Goal: Information Seeking & Learning: Compare options

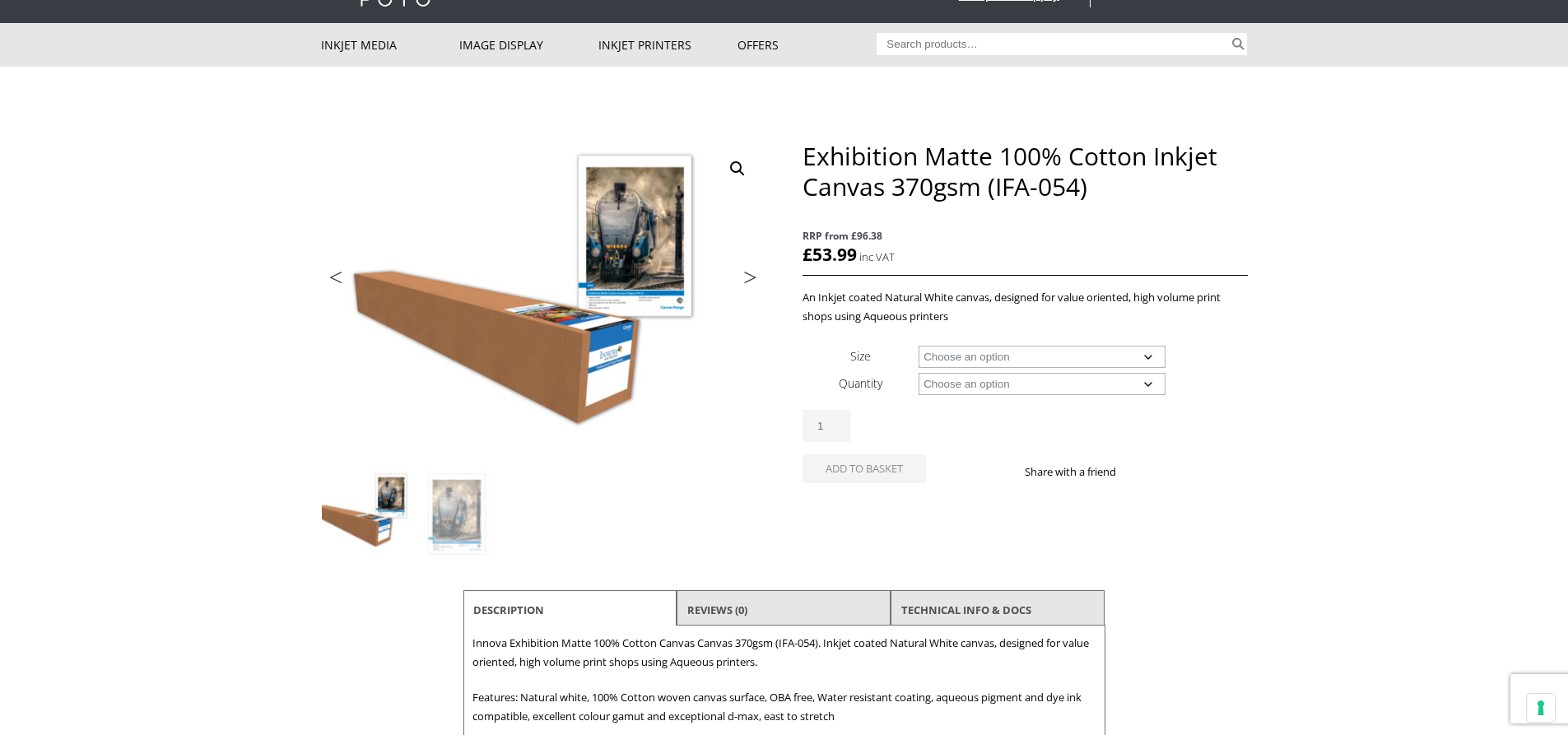
scroll to position [82, 0]
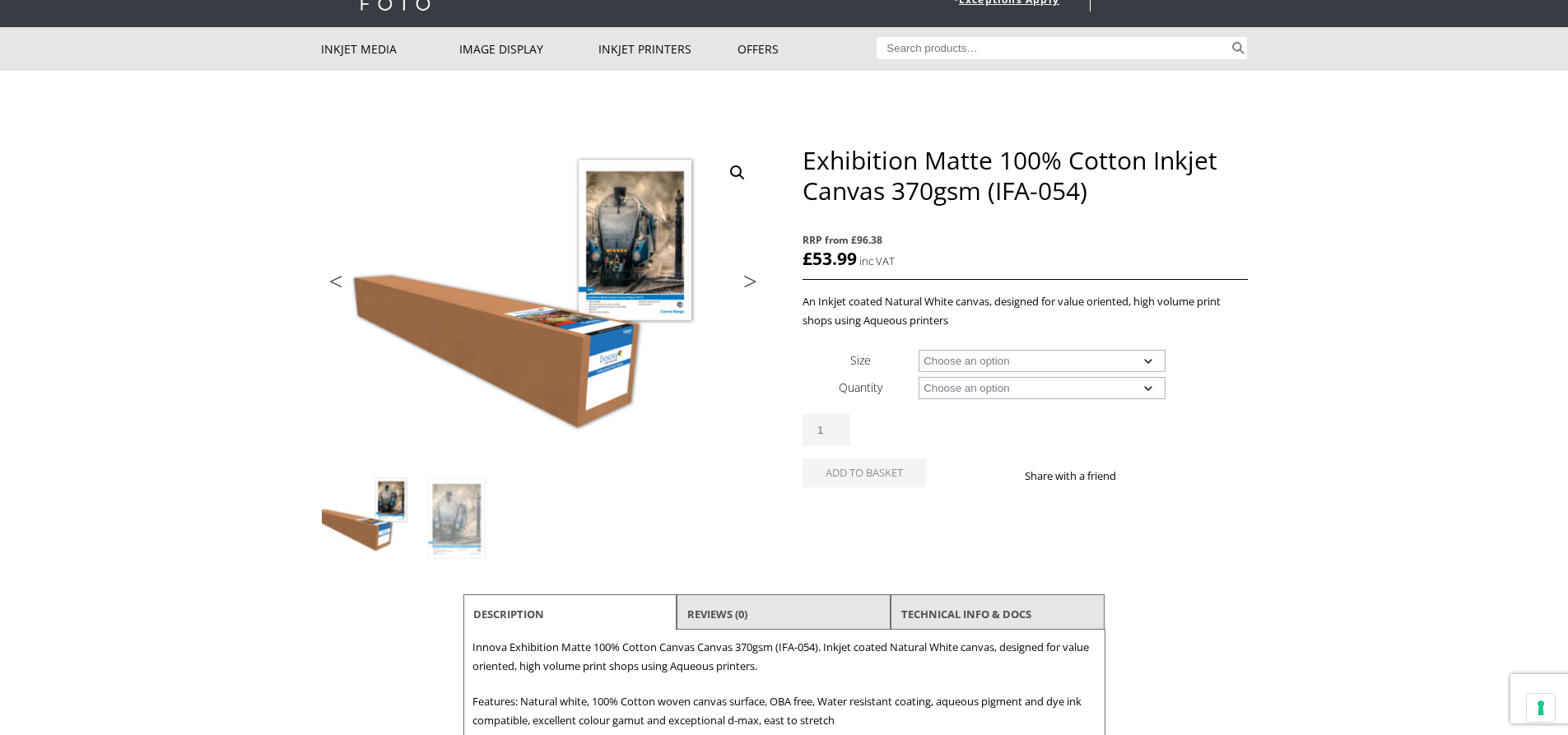
click at [1149, 358] on select "Choose an option 17" Wide Roll 24" Wide Roll 36" Wide Roll 44" Wide Roll 60" Wi…" at bounding box center [1041, 361] width 247 height 22
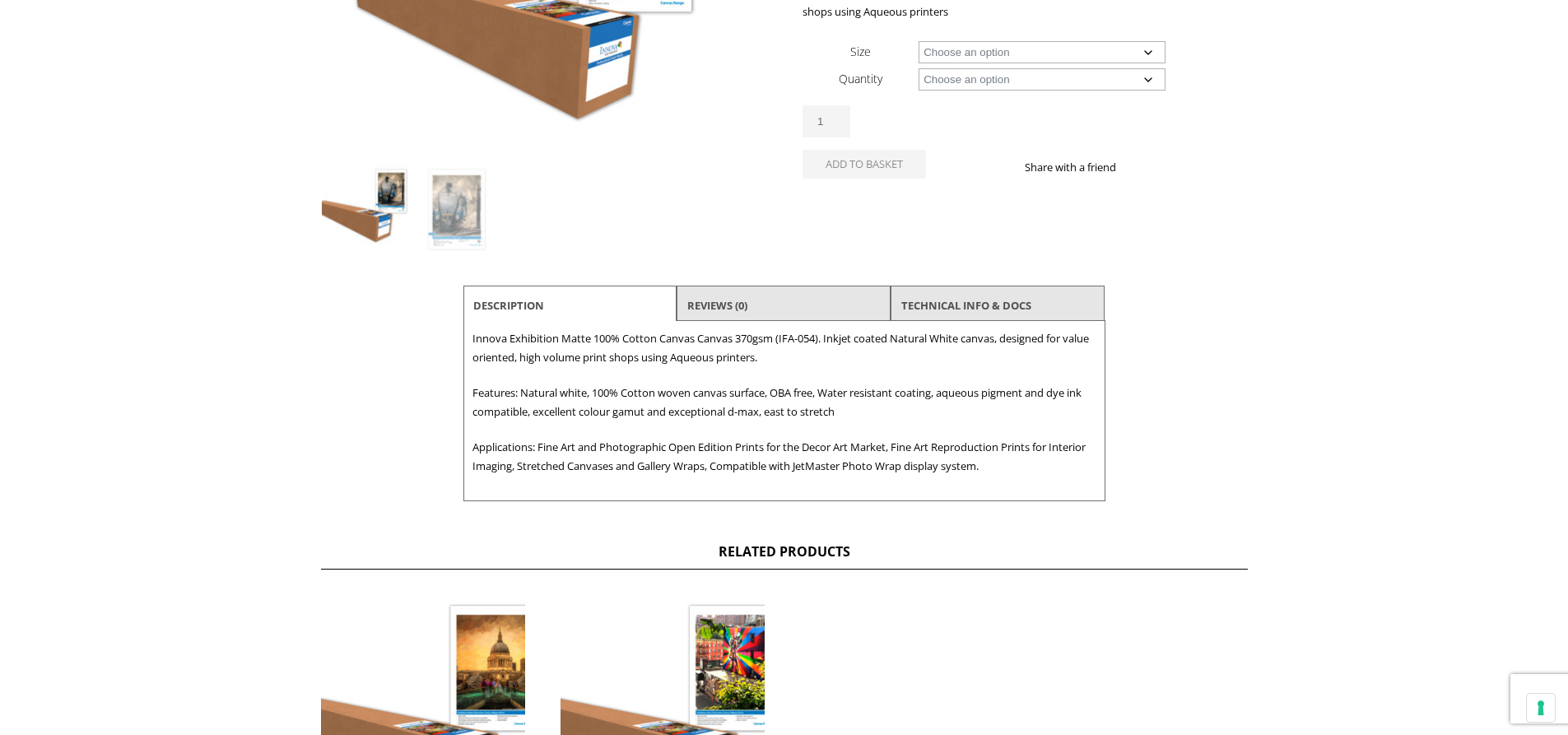
scroll to position [412, 0]
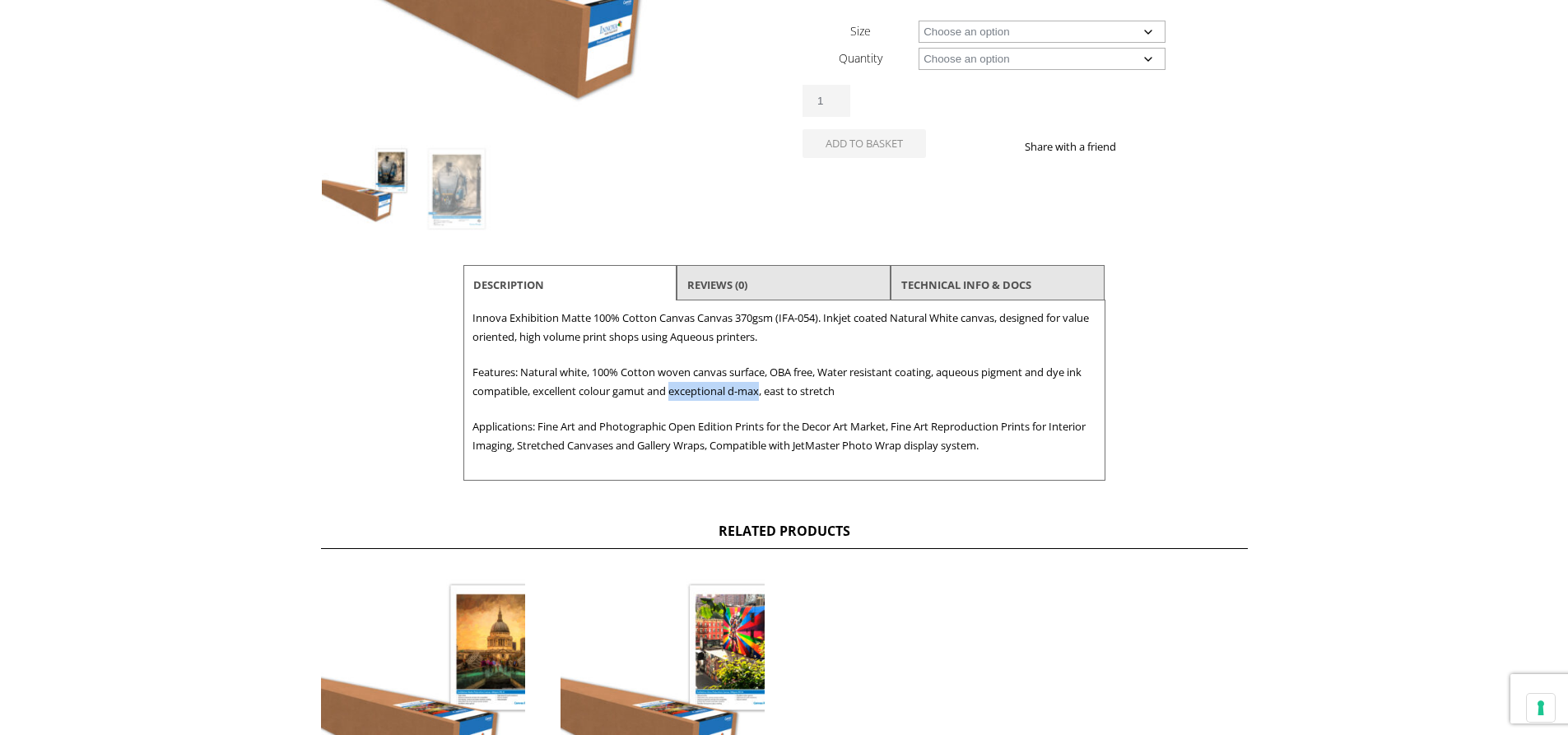
drag, startPoint x: 671, startPoint y: 391, endPoint x: 764, endPoint y: 391, distance: 93.0
click at [764, 391] on p "Features: Natural white, 100% Cotton woven canvas surface, OBA free, Water resi…" at bounding box center [784, 382] width 624 height 38
copy p "exceptional d-max"
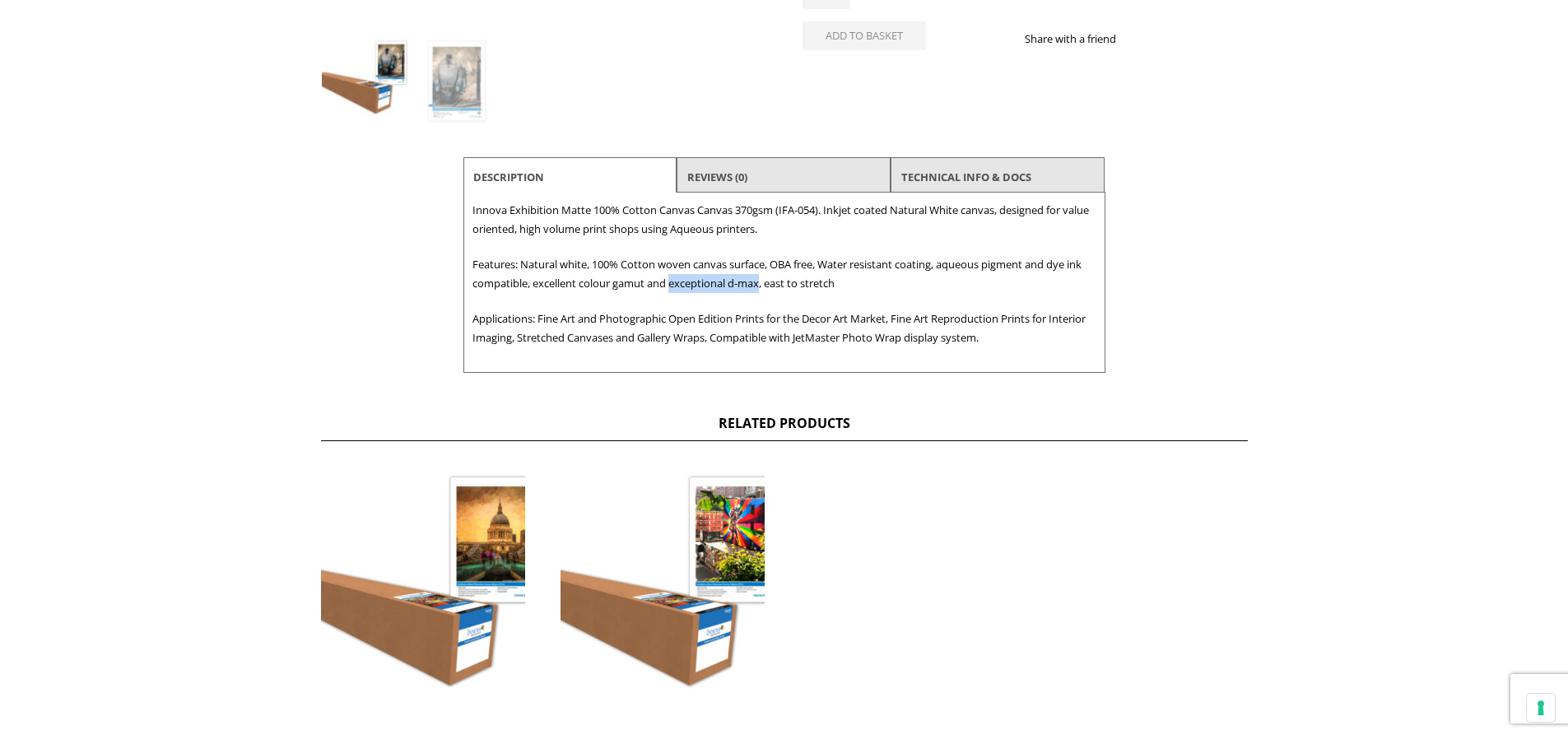
scroll to position [741, 0]
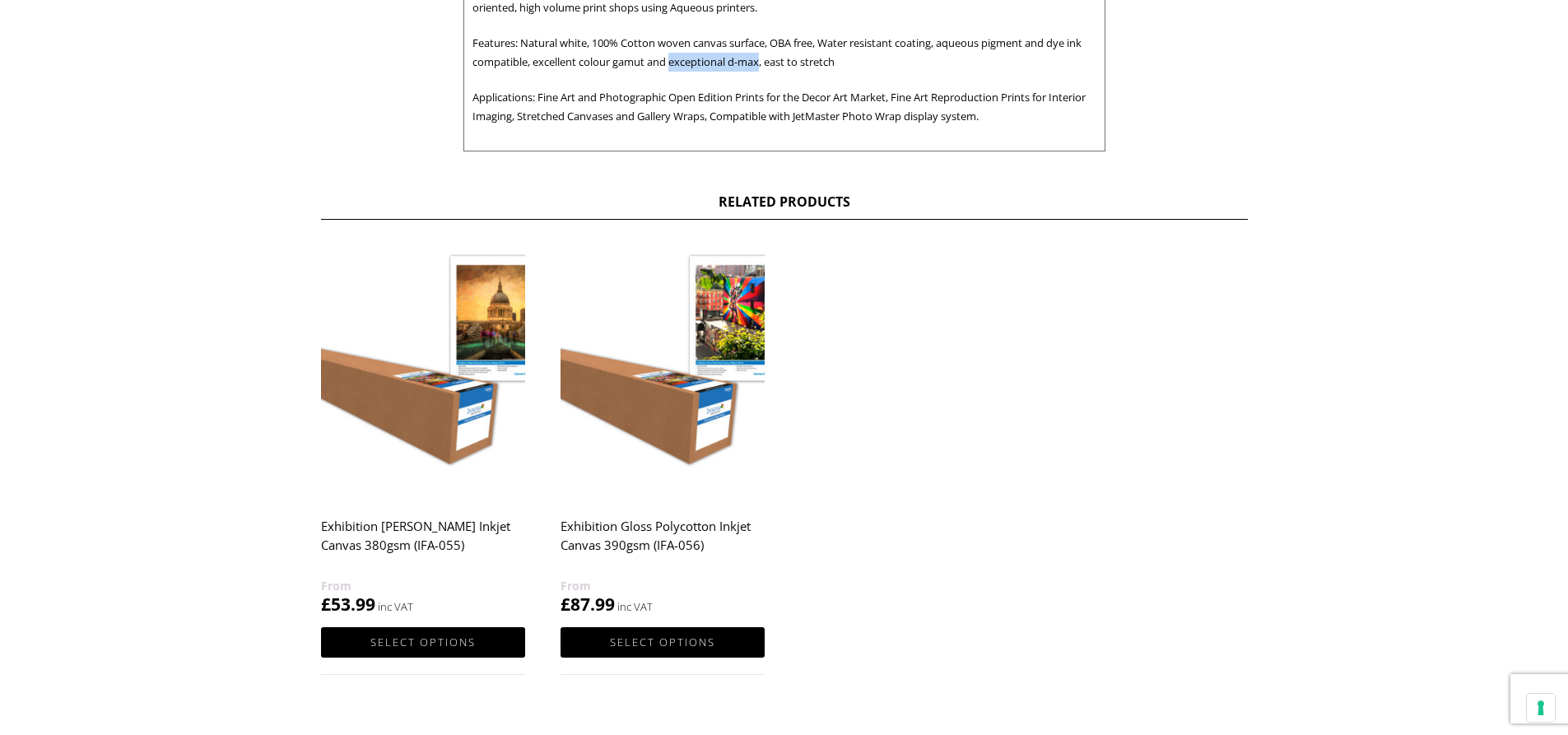
click at [361, 539] on h2 "Exhibition Matte Polycotton Inkjet Canvas 380gsm (IFA-055)" at bounding box center [423, 544] width 204 height 66
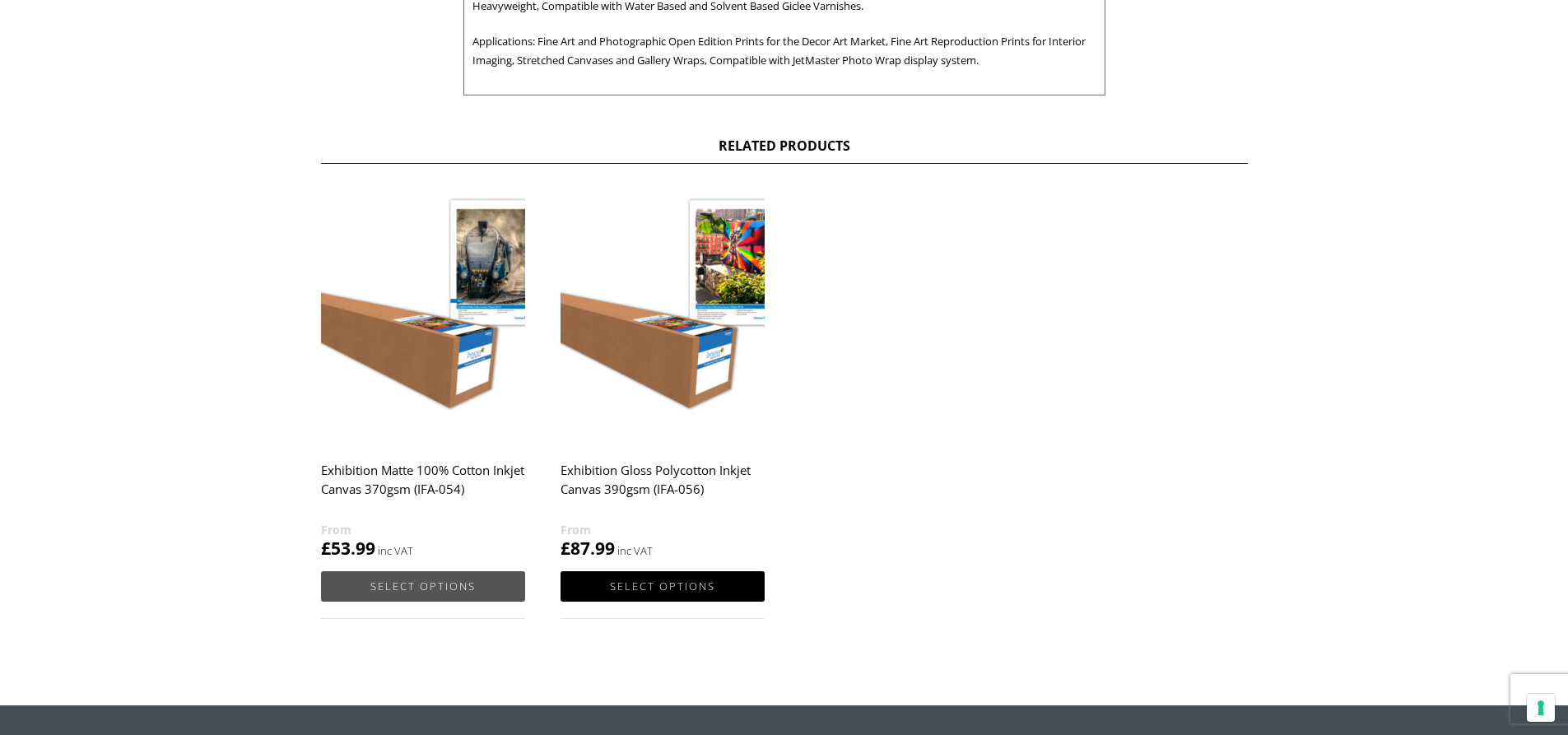
scroll to position [823, 0]
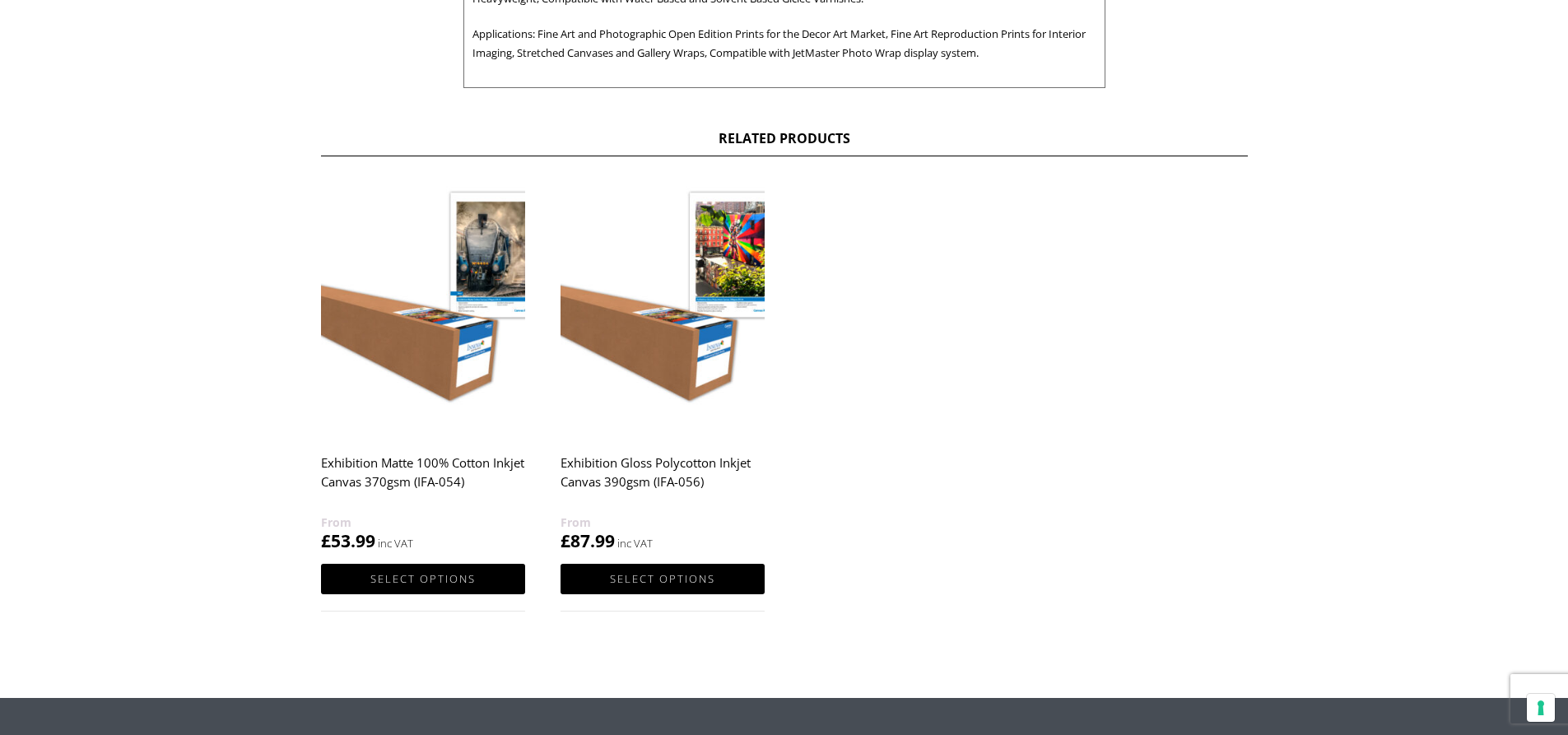
click at [650, 469] on h2 "Exhibition Gloss Polycotton Inkjet Canvas 390gsm (IFA-056)" at bounding box center [663, 480] width 204 height 66
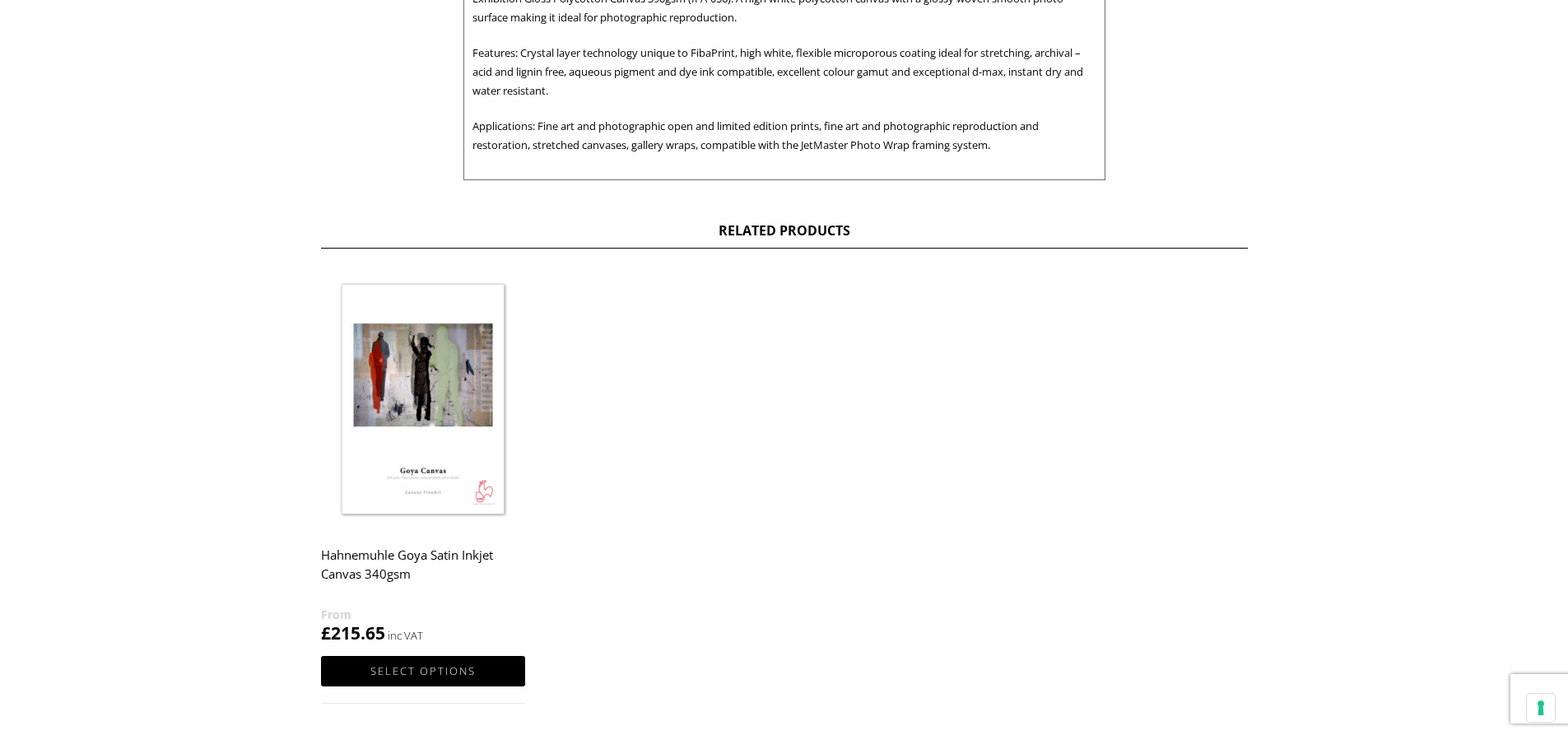
scroll to position [823, 0]
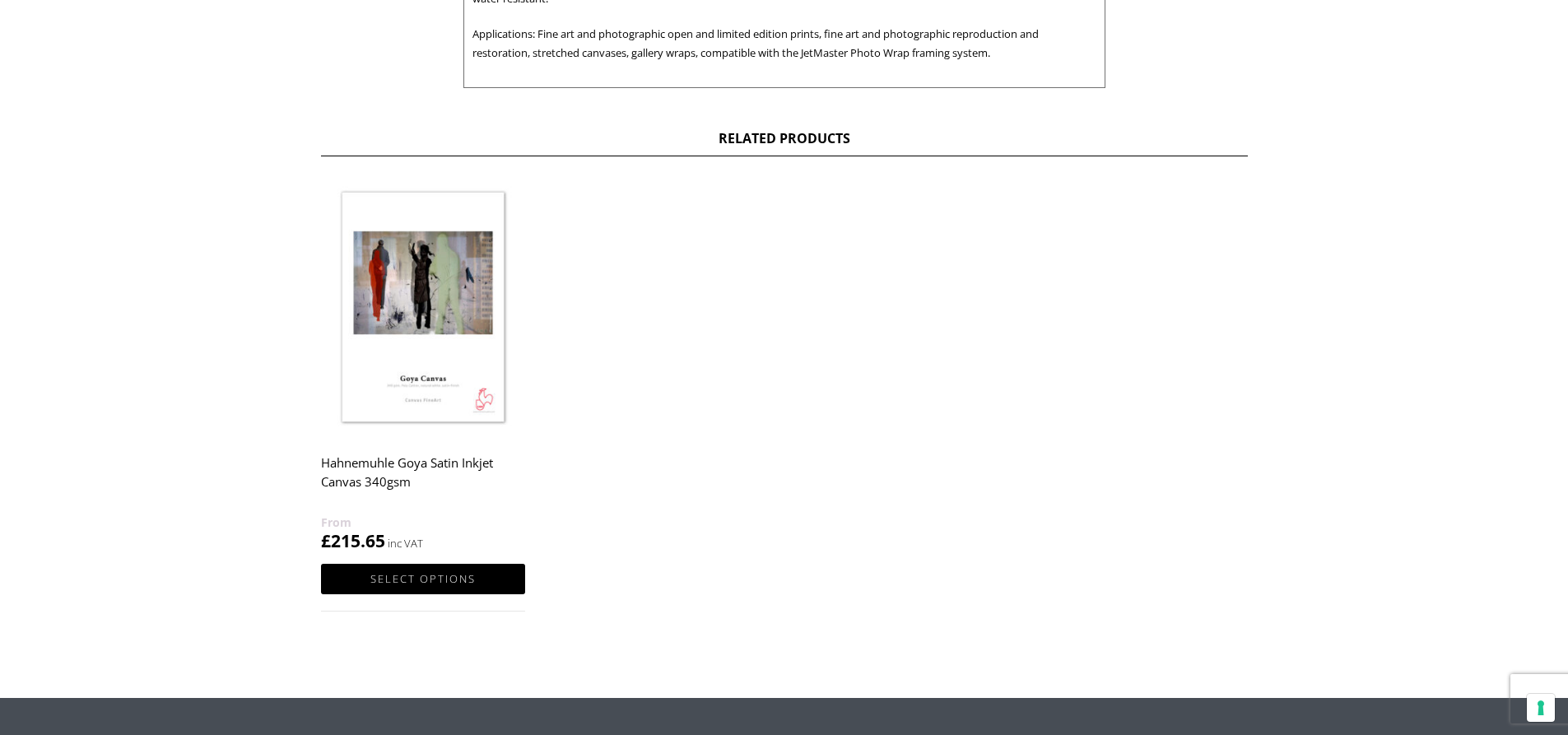
click at [434, 470] on h2 "Hahnemuhle Goya Satin Inkjet Canvas 340gsm" at bounding box center [423, 480] width 204 height 66
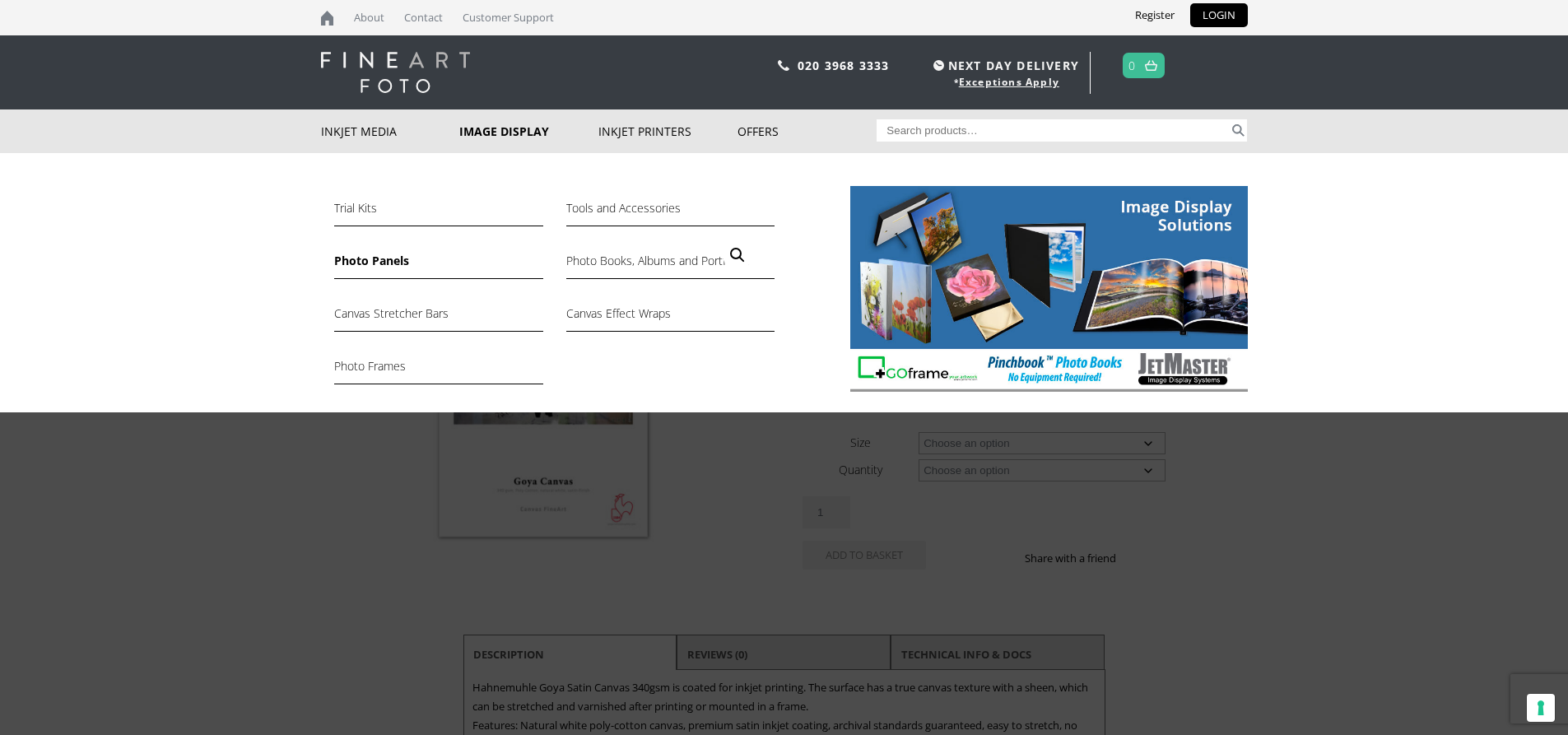
click at [374, 268] on link "Photo Panels" at bounding box center [438, 265] width 208 height 28
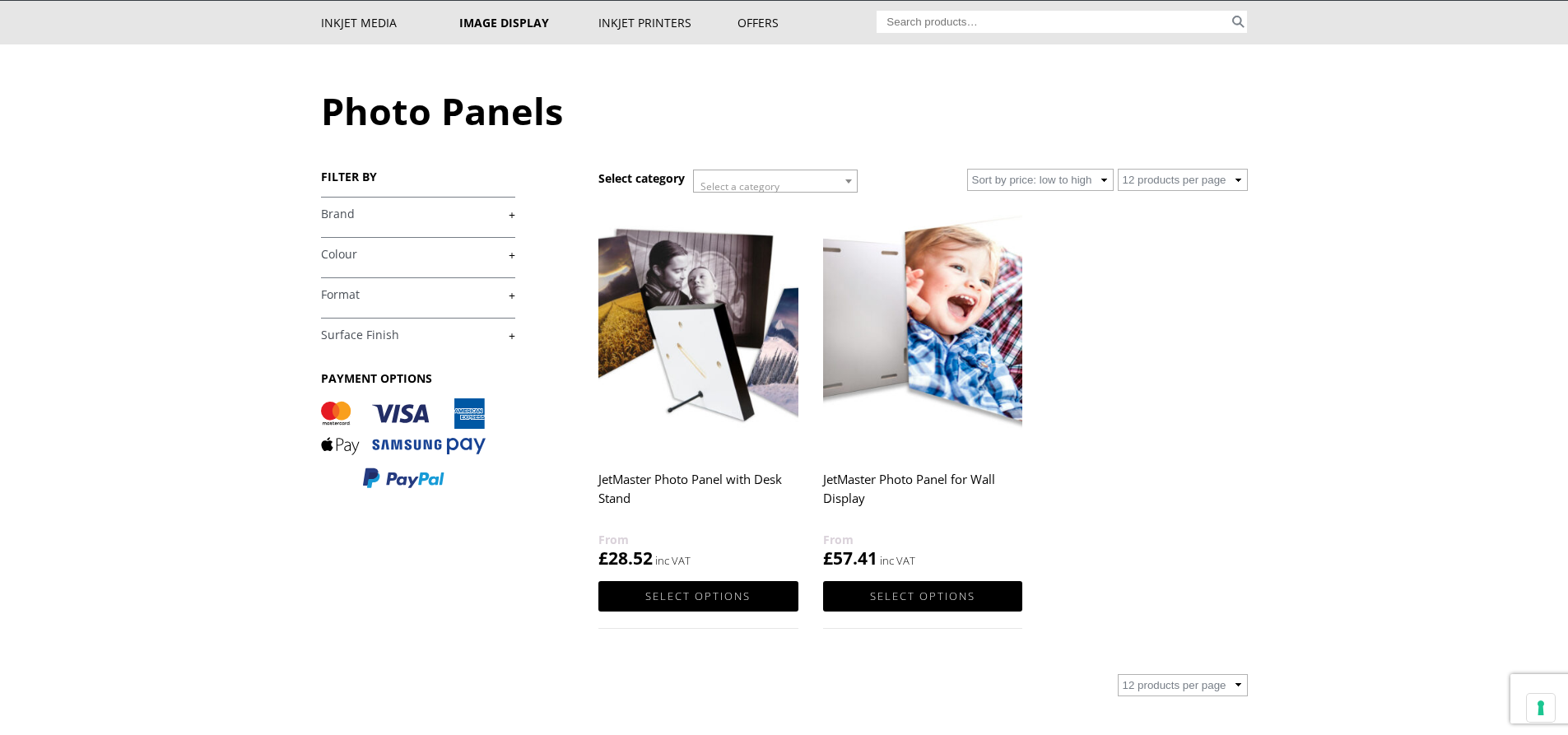
scroll to position [82, 0]
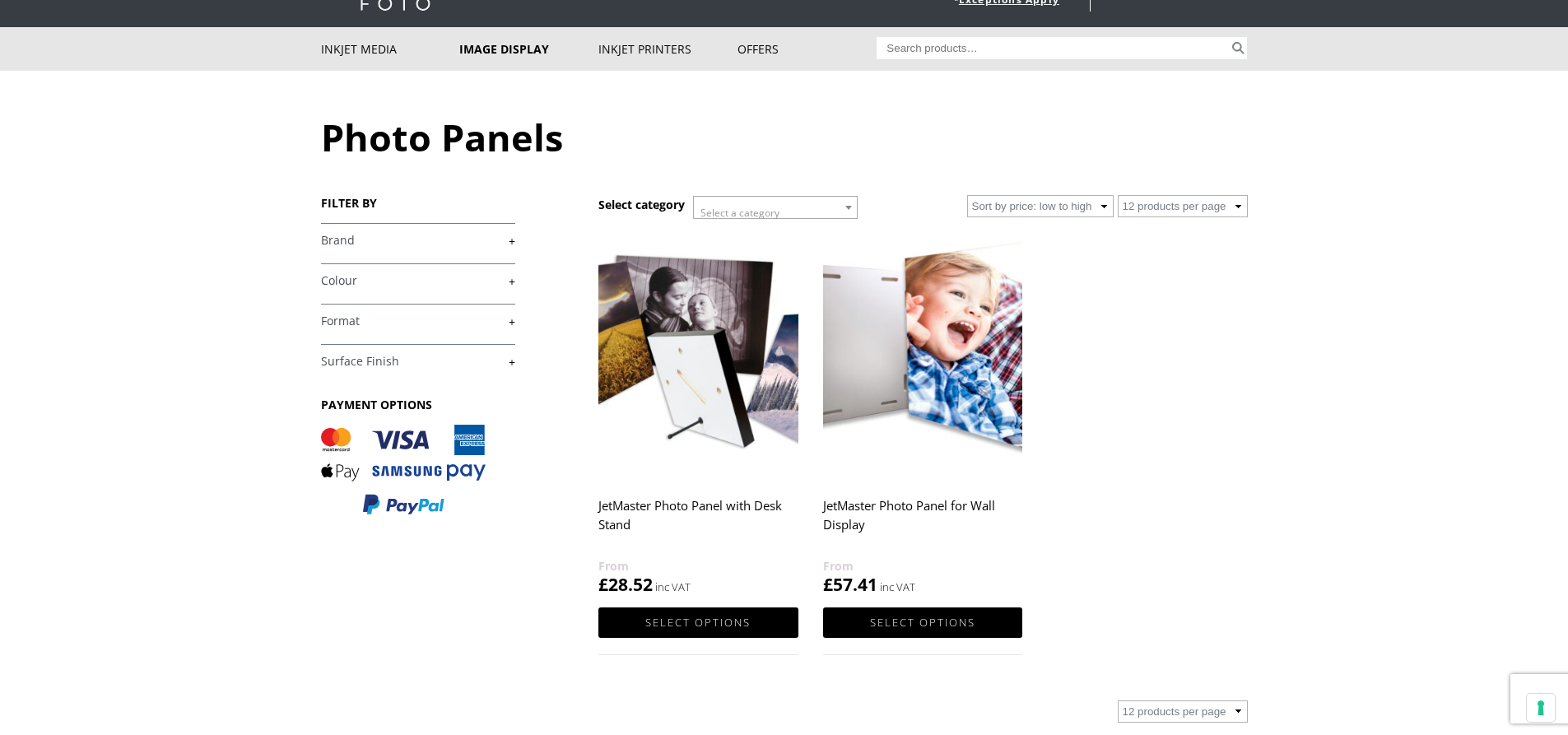
click at [707, 366] on img at bounding box center [698, 356] width 199 height 250
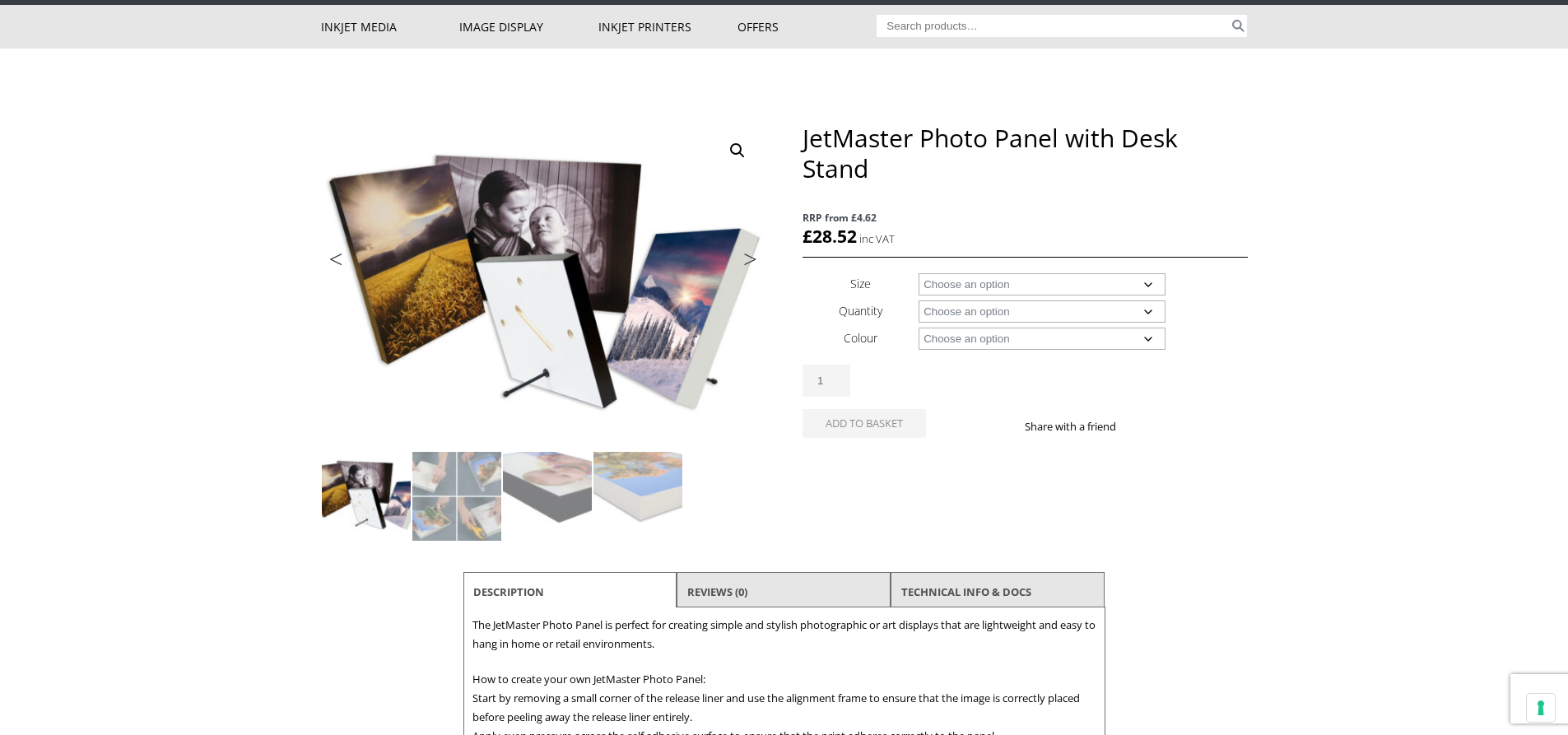
scroll to position [82, 0]
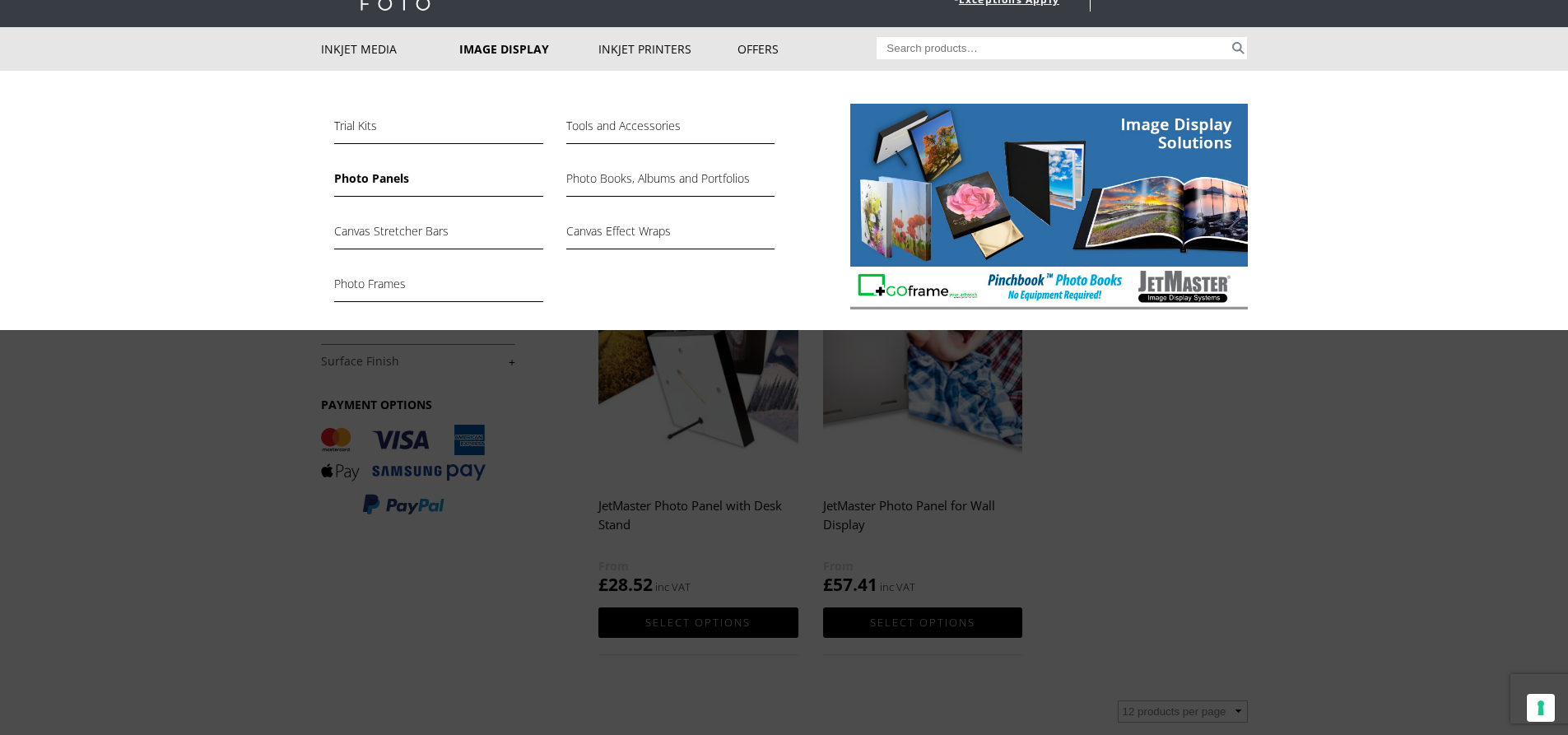
click at [382, 171] on link "Photo Panels" at bounding box center [438, 183] width 208 height 28
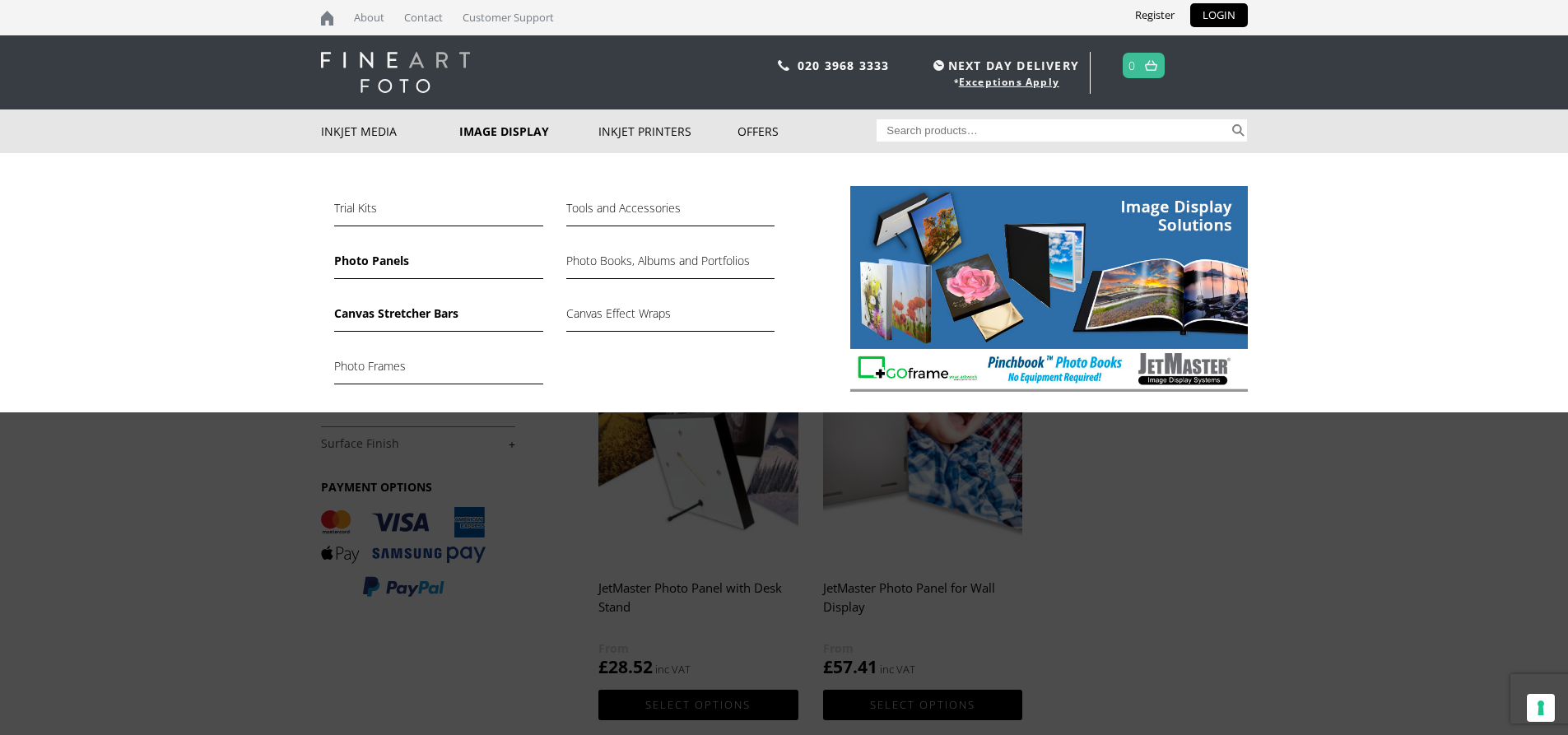
click at [419, 314] on link "Canvas Stretcher Bars" at bounding box center [438, 318] width 208 height 28
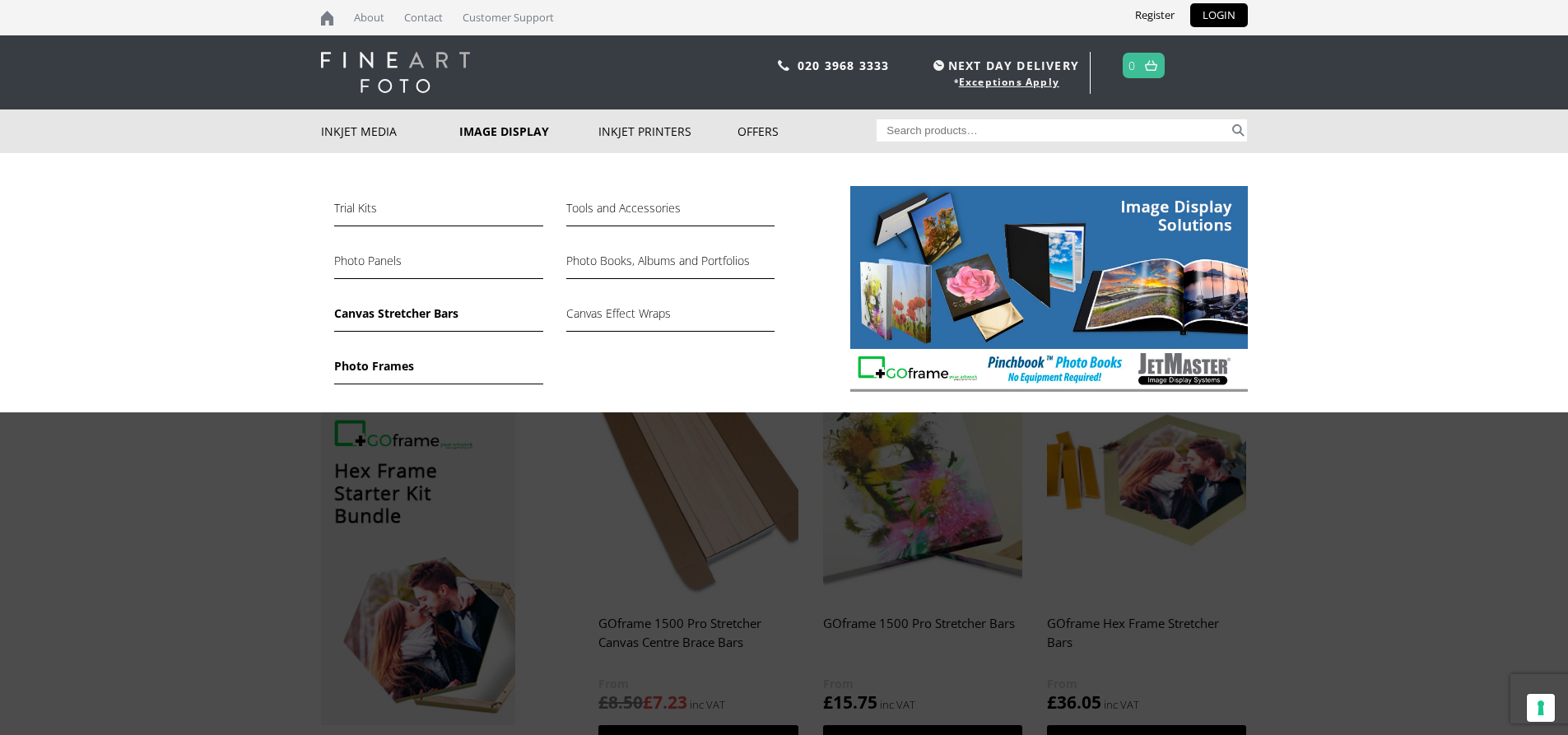
click at [408, 366] on link "Photo Frames" at bounding box center [438, 371] width 208 height 28
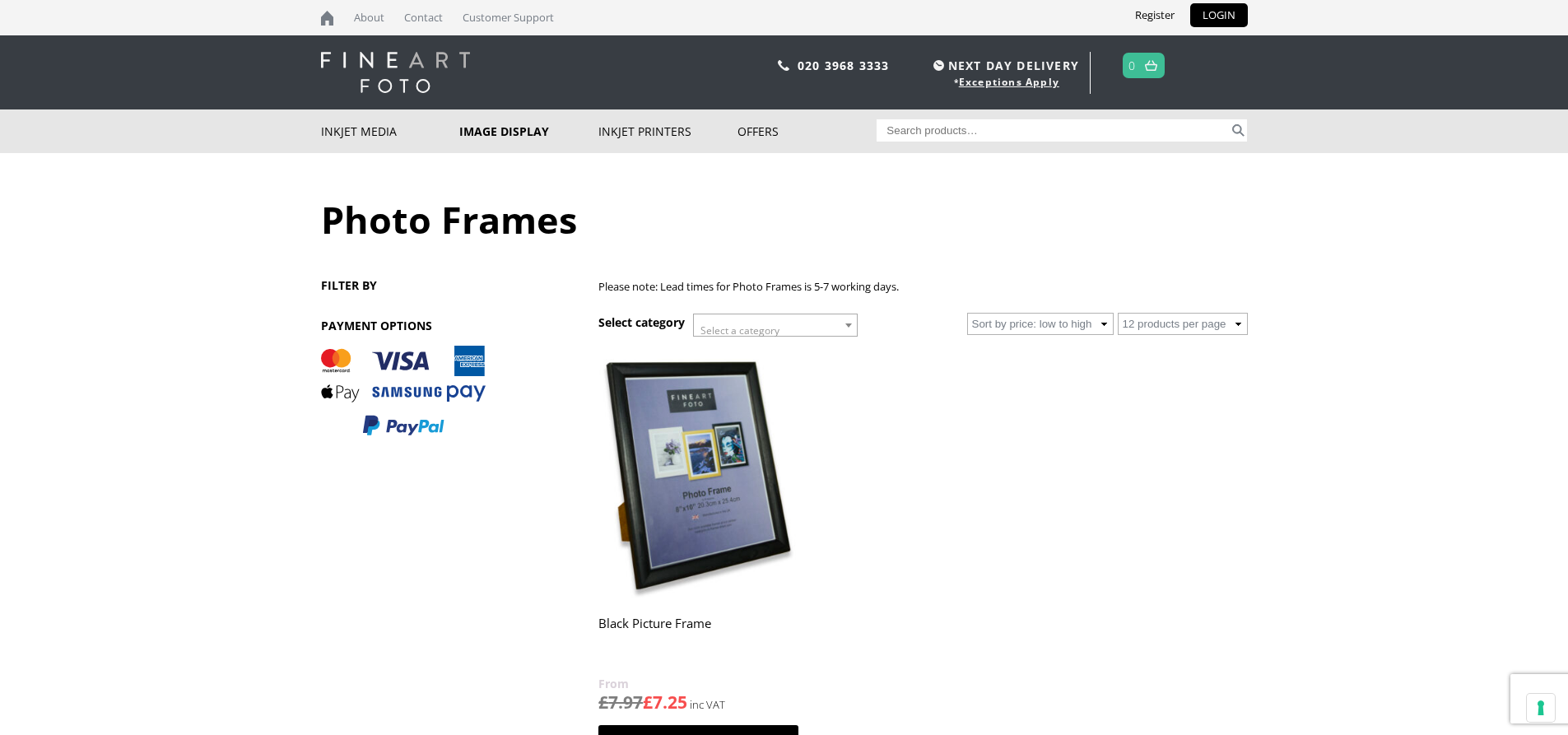
click at [679, 631] on h2 "Black Picture Frame" at bounding box center [698, 642] width 199 height 66
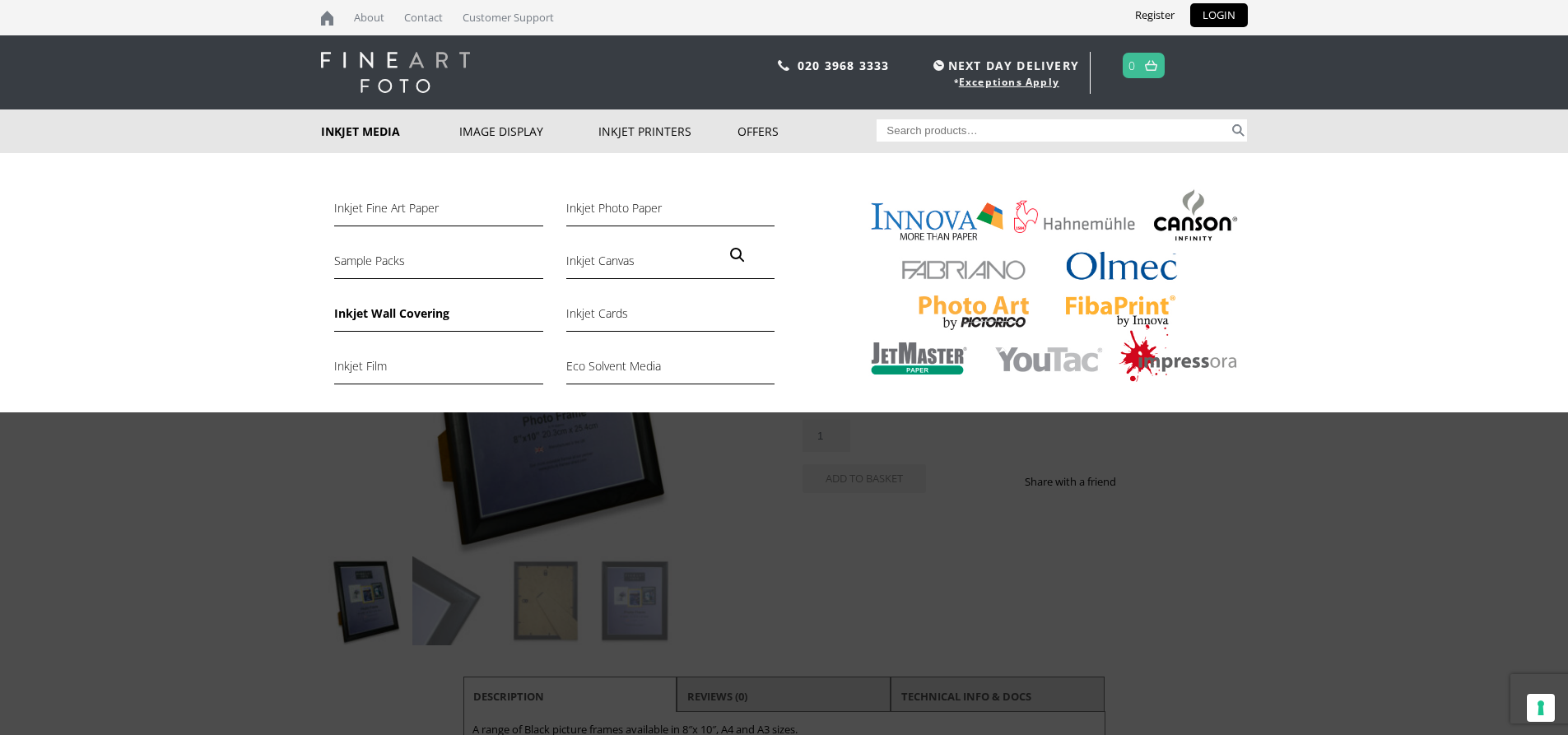
click at [399, 314] on link "Inkjet Wall Covering" at bounding box center [438, 318] width 208 height 28
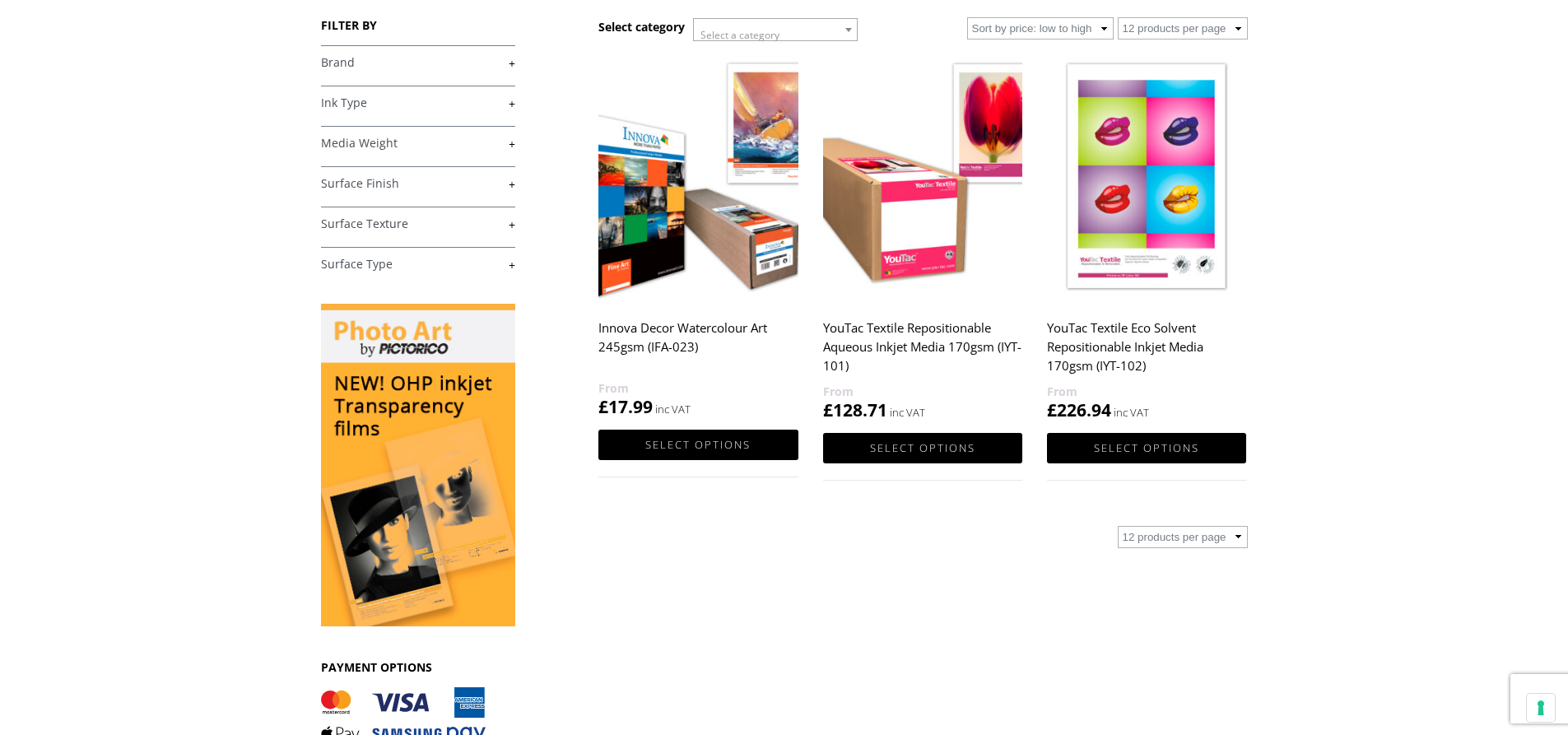
scroll to position [247, 0]
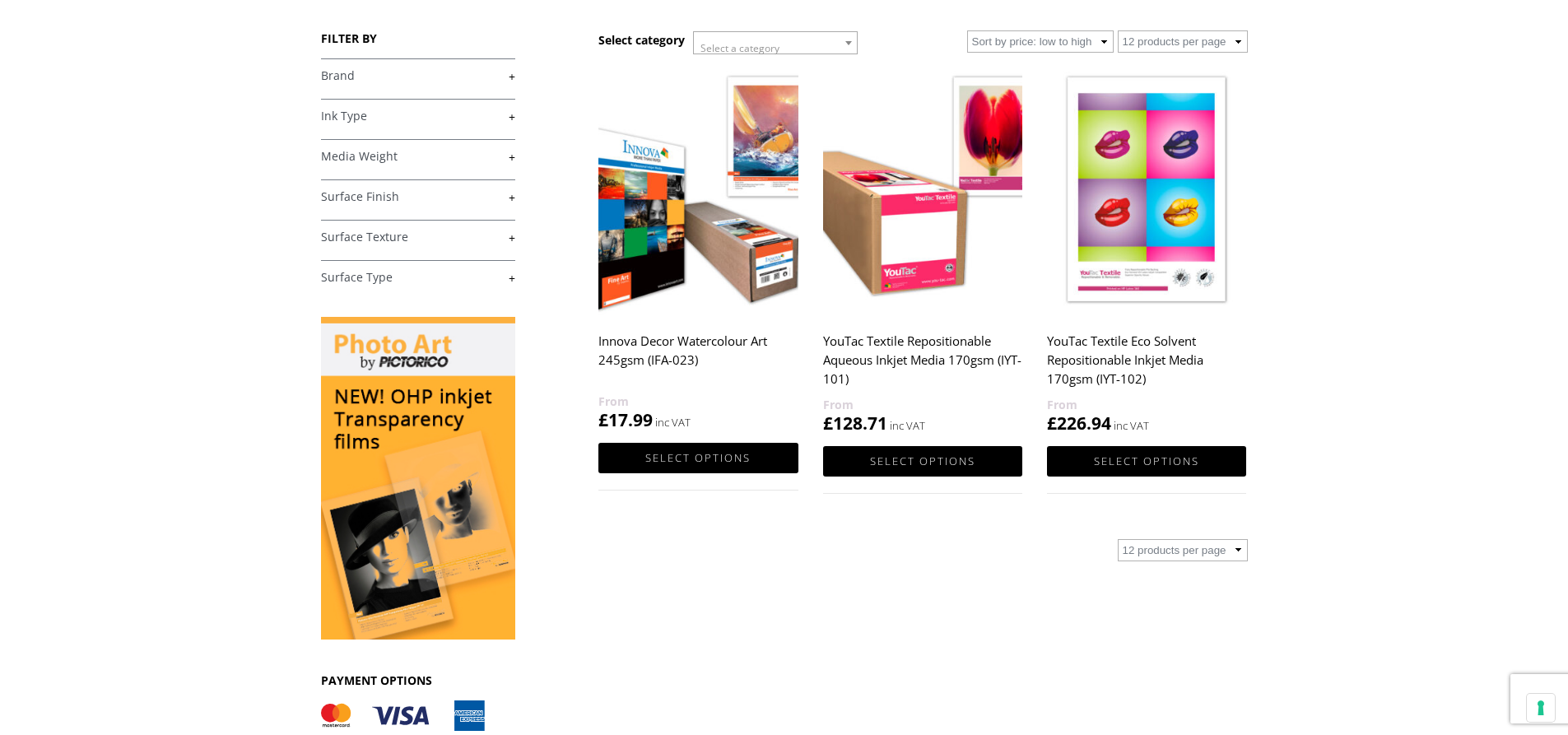
click at [921, 348] on h2 "YouTac Textile Repositionable Aqueous Inkjet Media 170gsm (IYT-101)" at bounding box center [921, 360] width 199 height 69
